Goal: Task Accomplishment & Management: Use online tool/utility

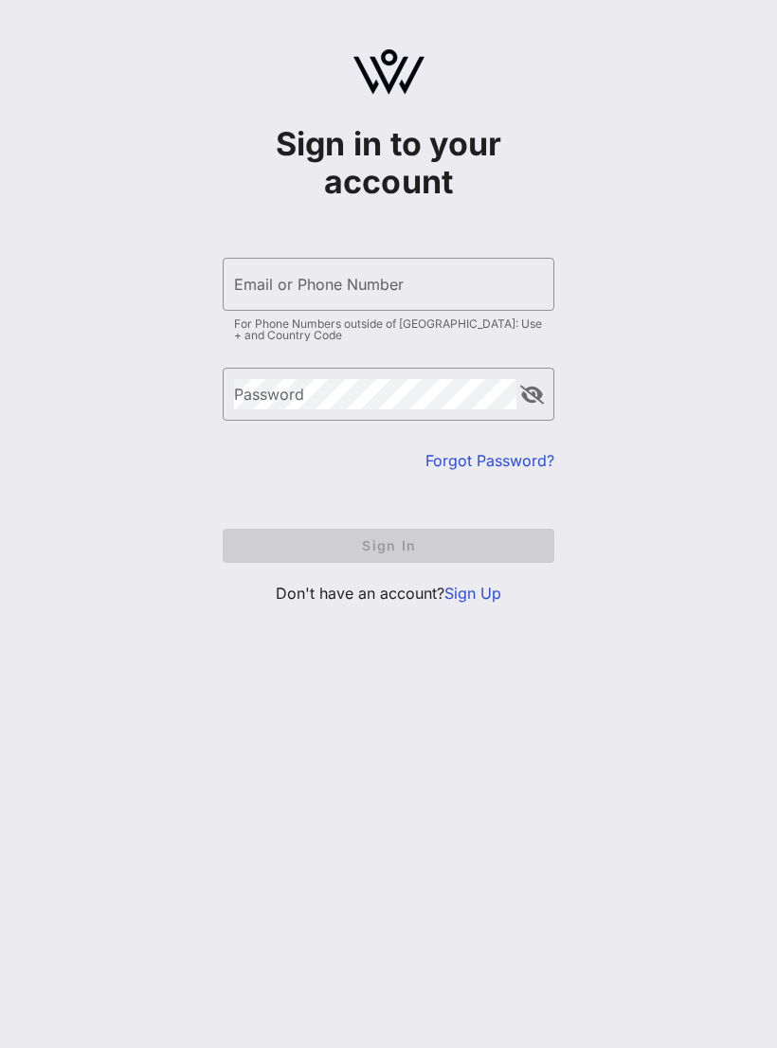
click at [463, 278] on input "Email or Phone Number" at bounding box center [388, 284] width 309 height 30
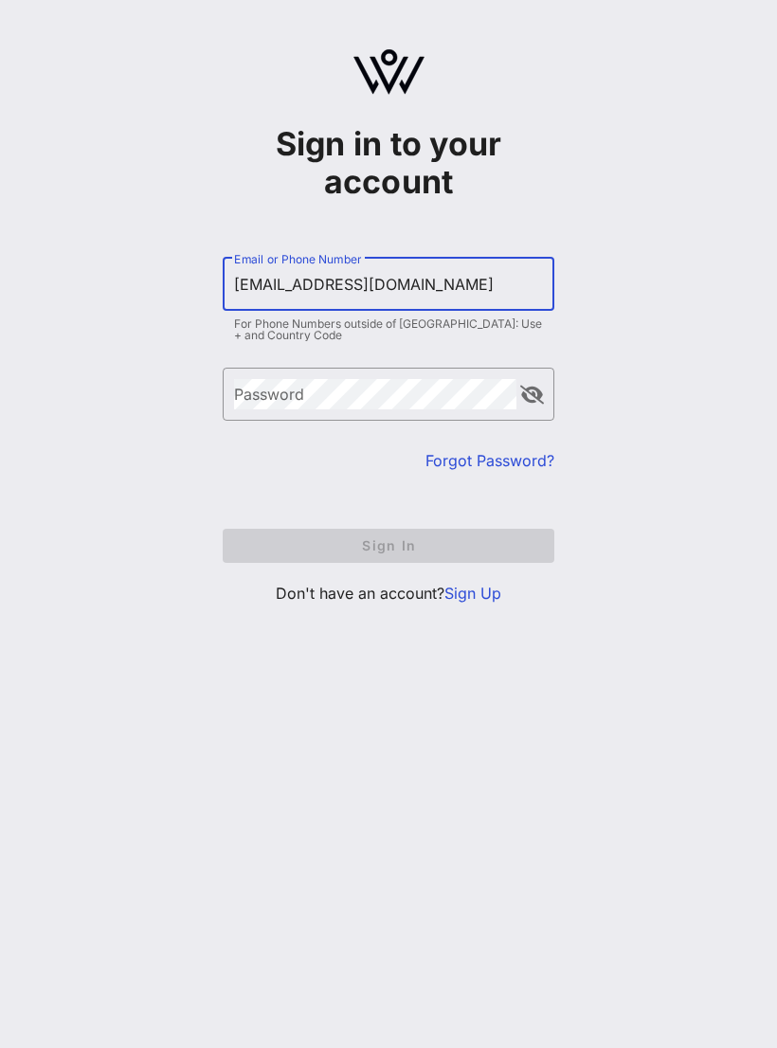
type input "[EMAIL_ADDRESS][DOMAIN_NAME]"
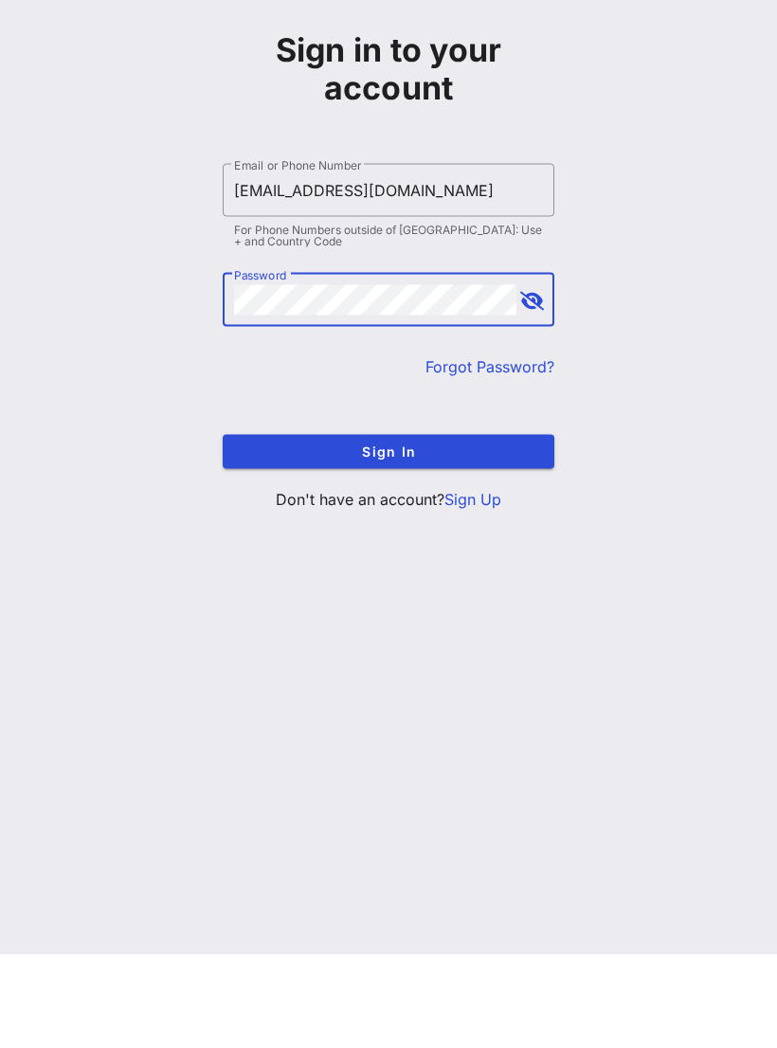
click at [485, 537] on span "Sign In" at bounding box center [388, 545] width 301 height 16
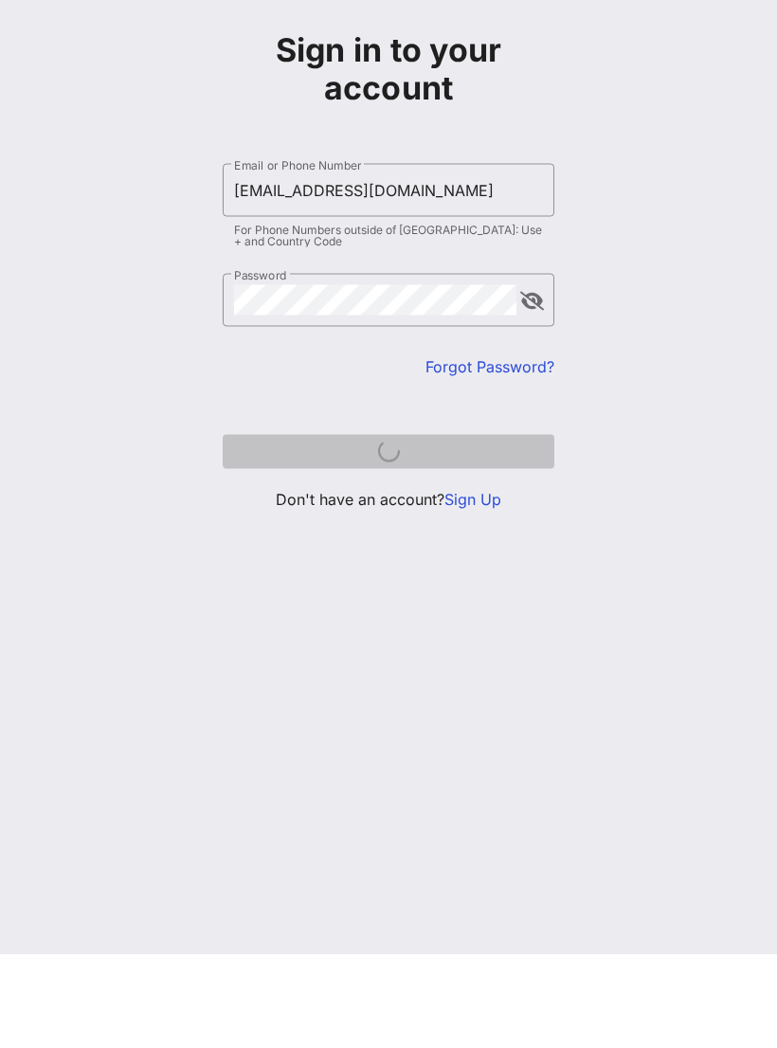
scroll to position [29, 0]
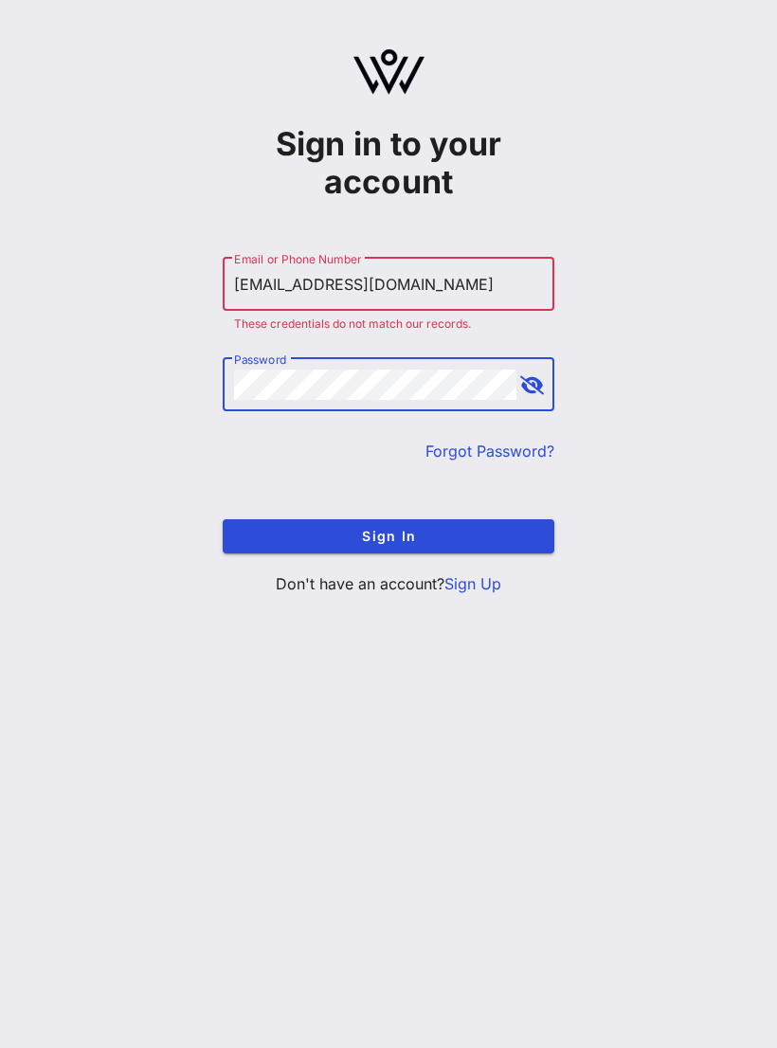
click at [469, 519] on button "Sign In" at bounding box center [389, 536] width 332 height 34
click at [457, 528] on span "Sign In" at bounding box center [388, 536] width 301 height 16
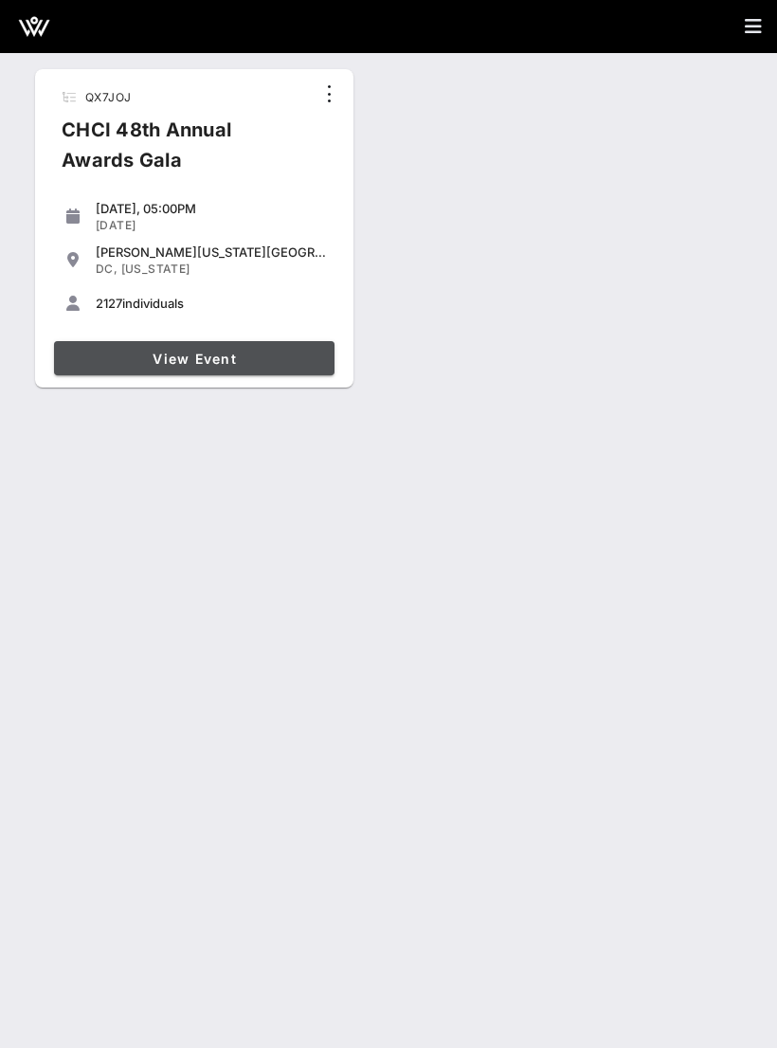
click at [256, 358] on span "View Event" at bounding box center [194, 358] width 265 height 16
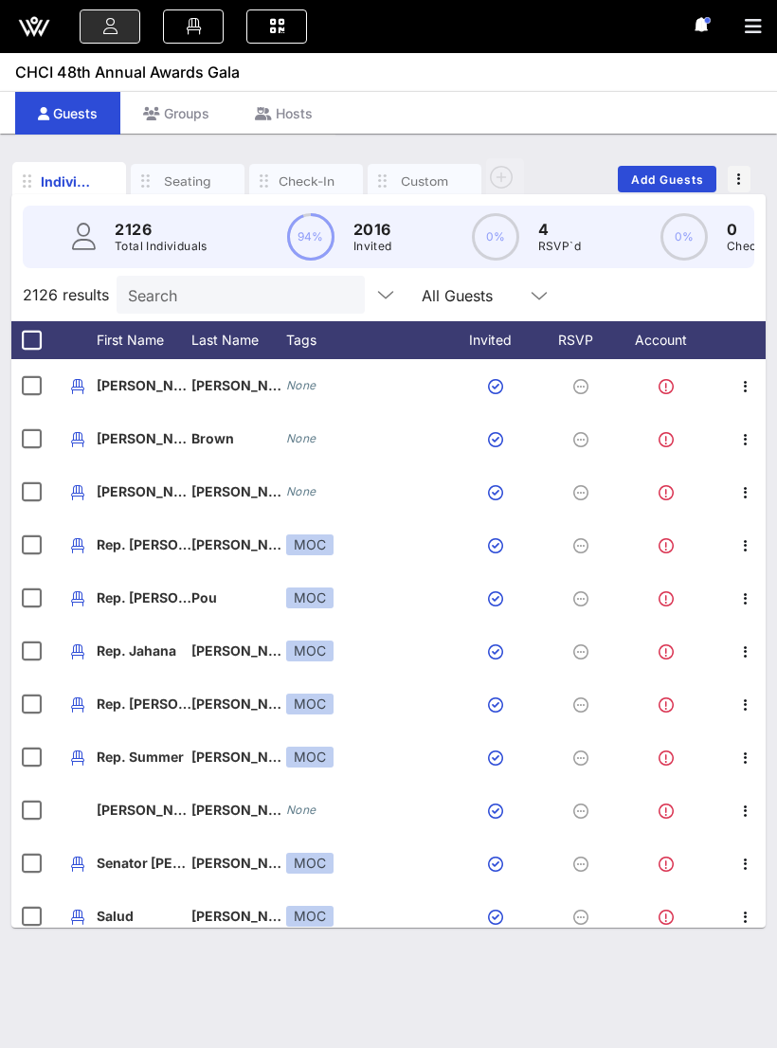
click at [248, 42] on link at bounding box center [276, 26] width 61 height 34
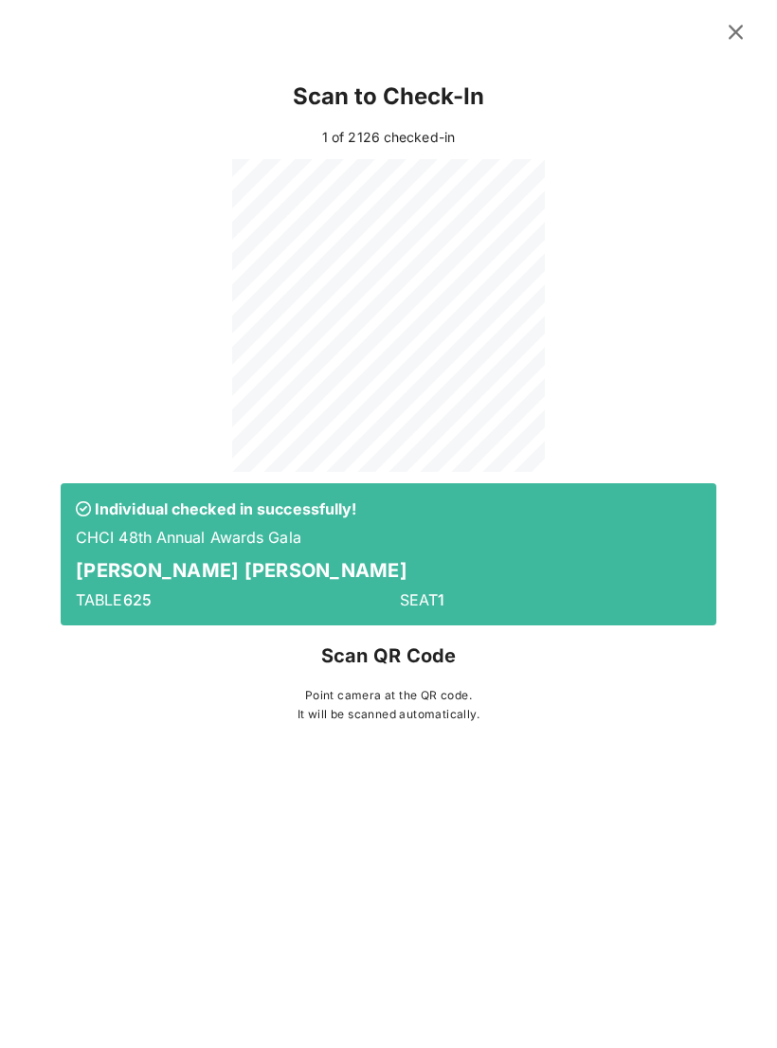
click at [548, 582] on div "SEAT 1" at bounding box center [550, 600] width 324 height 44
click at [703, 399] on div at bounding box center [388, 315] width 655 height 313
click at [746, 71] on div "Scan to Check-In 1 of 2126 checked-in Individual checked in successfully! CHCI …" at bounding box center [388, 395] width 731 height 673
click at [772, 579] on div "Scan to Check-In 2 of 2127 checked-in Individual checked in successfully! CHCI …" at bounding box center [388, 404] width 777 height 691
click at [763, 593] on div "Scan to Check-In 4 of 2128 checked-in Individual checked in successfully! CHCI …" at bounding box center [388, 404] width 777 height 691
